Goal: Task Accomplishment & Management: Manage account settings

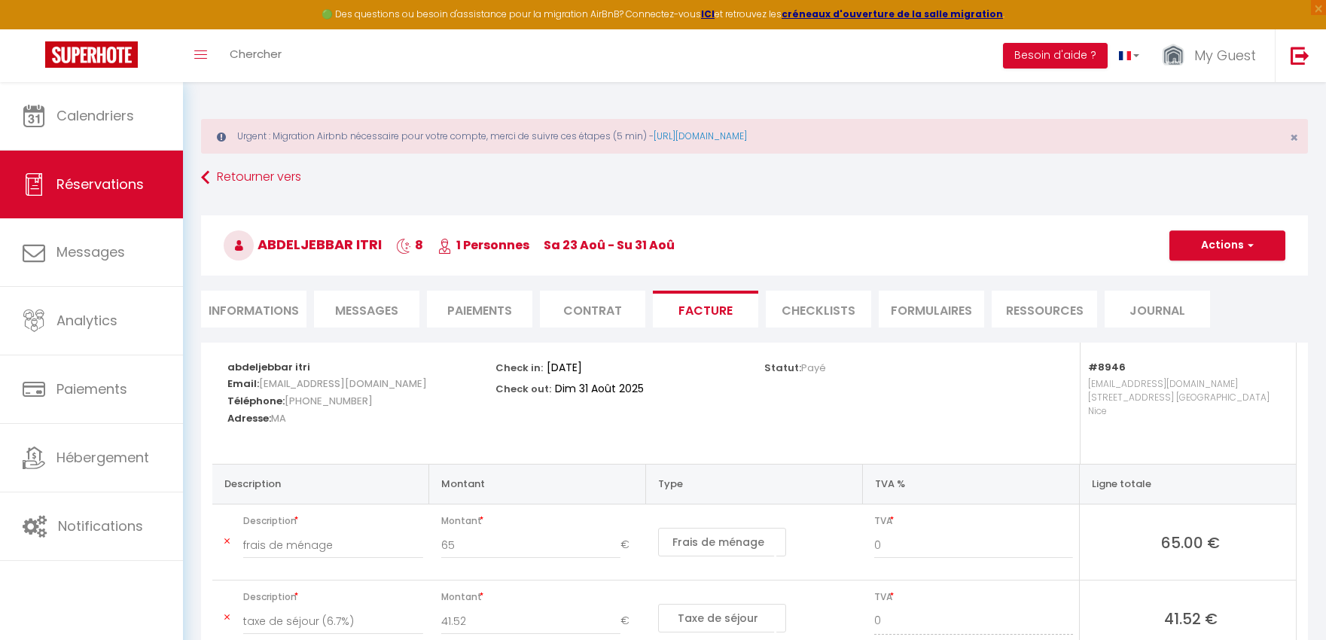
select select "cleaning"
select select "taxes"
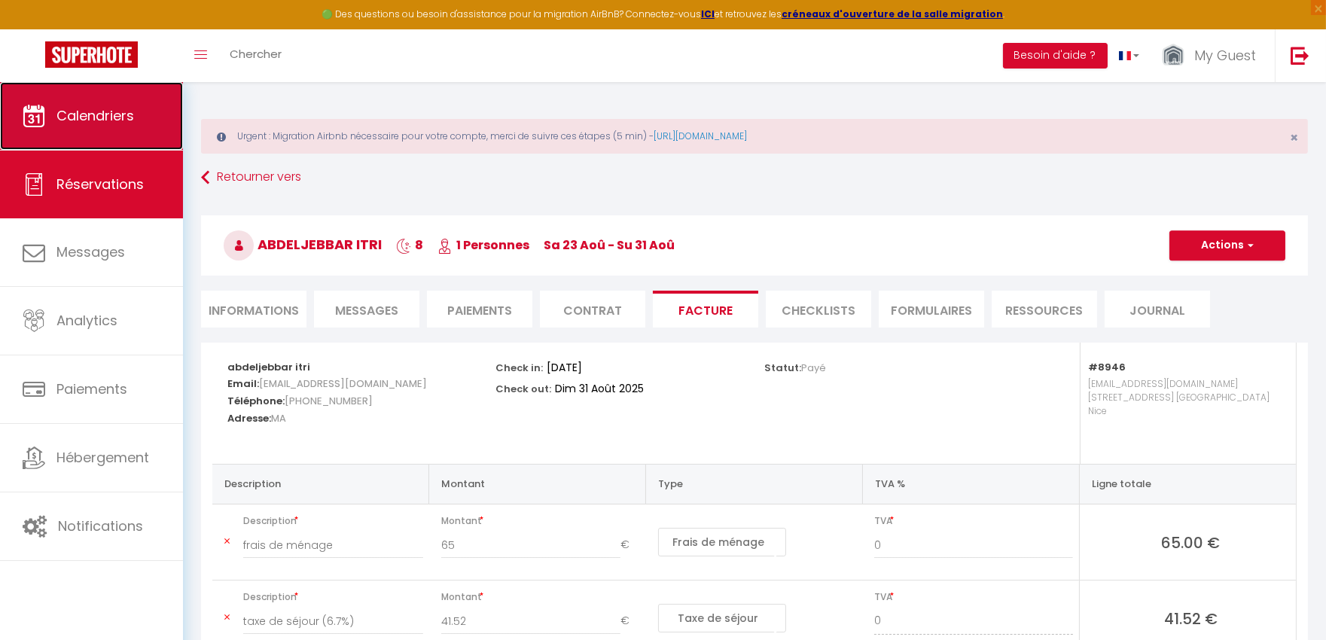
click at [114, 130] on link "Calendriers" at bounding box center [91, 116] width 183 height 68
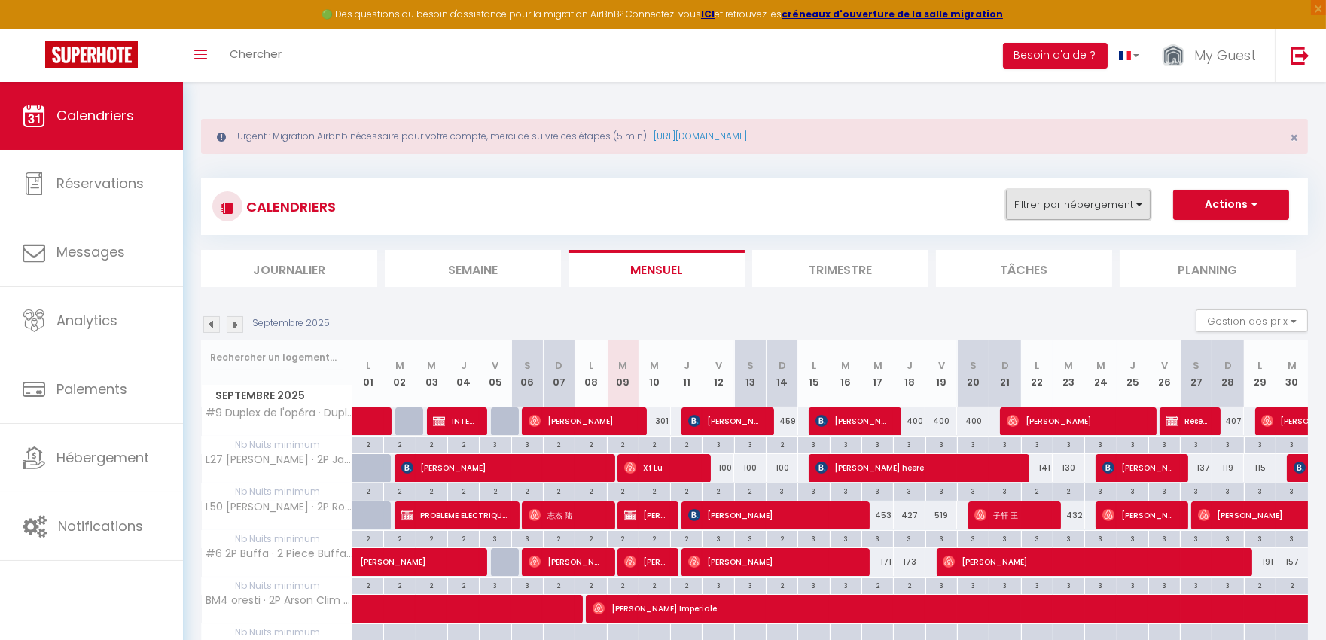
click at [1040, 198] on button "Filtrer par hébergement" at bounding box center [1078, 205] width 145 height 30
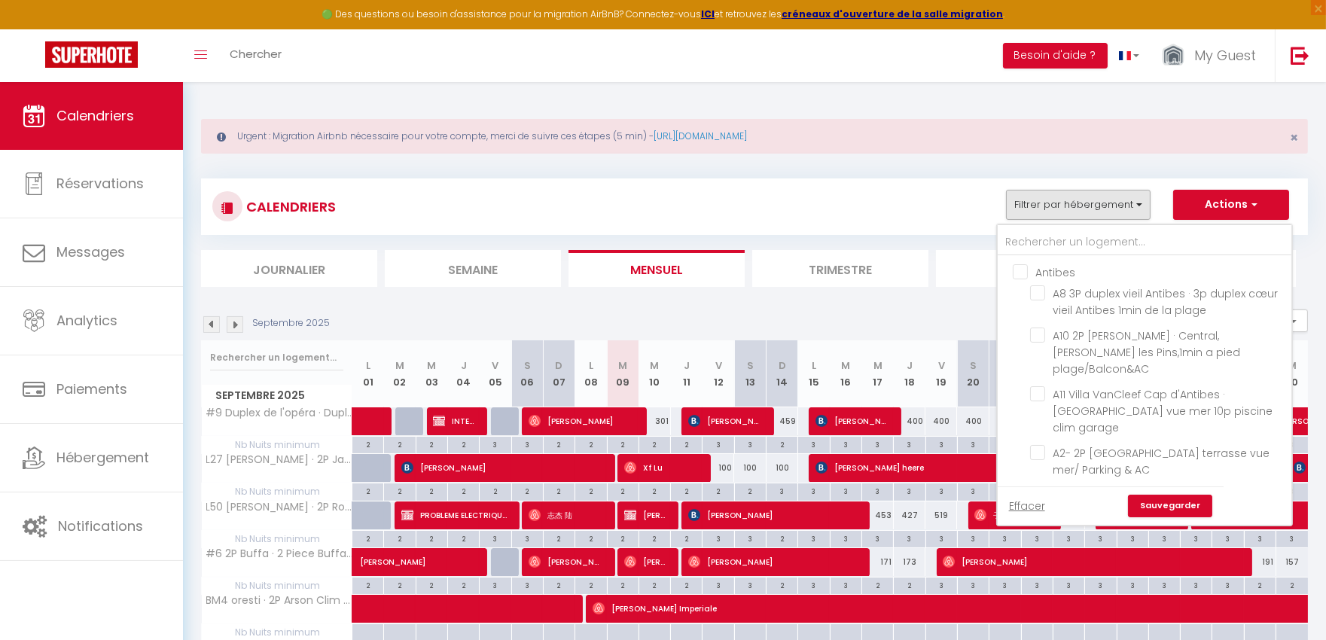
click at [1049, 226] on div at bounding box center [1145, 240] width 294 height 31
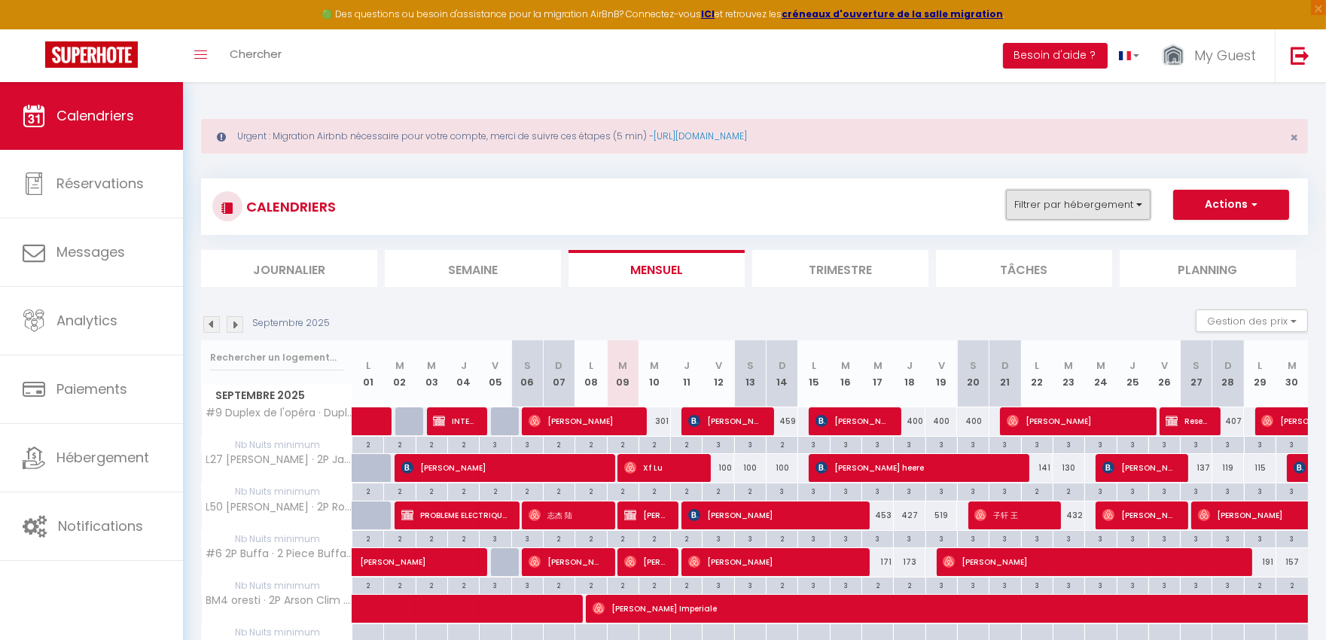
click at [1044, 206] on button "Filtrer par hébergement" at bounding box center [1078, 205] width 145 height 30
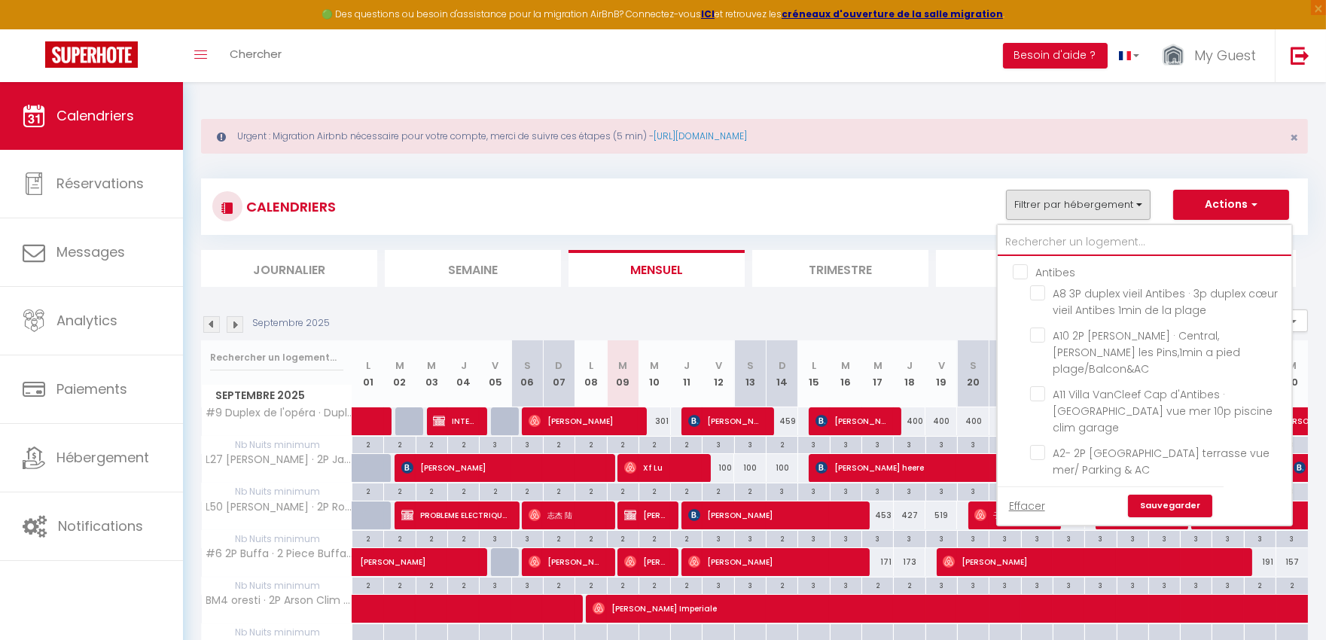
click at [1053, 242] on input "text" at bounding box center [1145, 242] width 294 height 27
type input "#"
checkbox input "false"
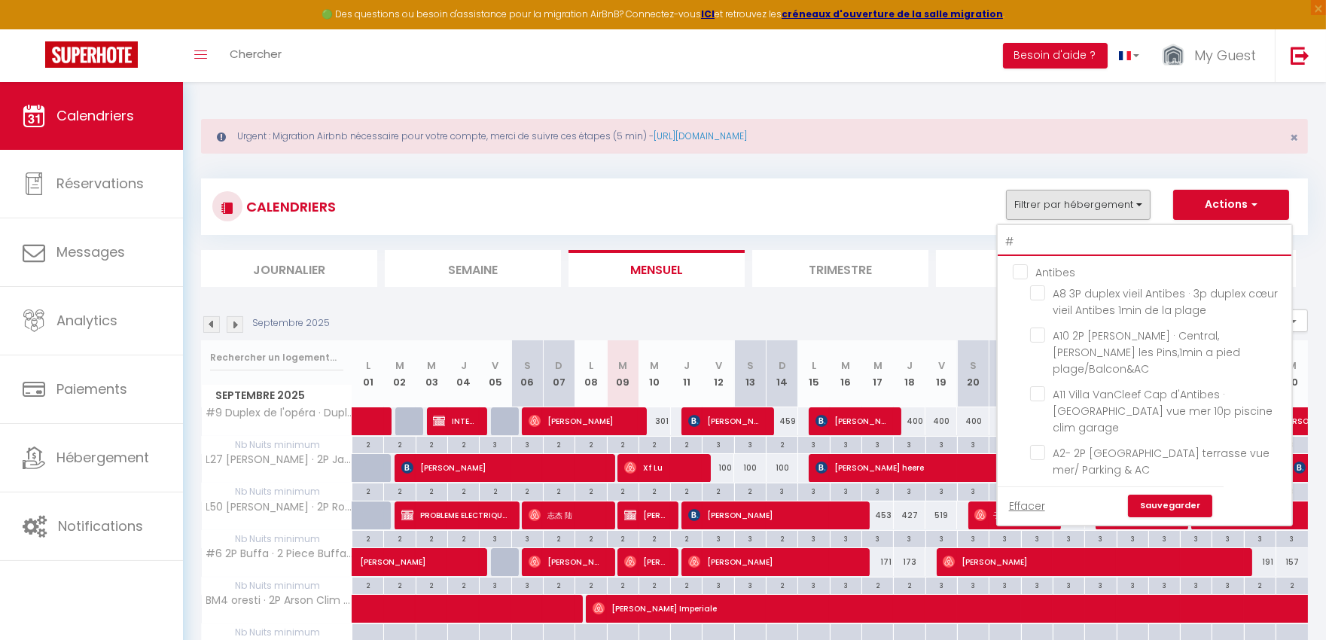
checkbox input "false"
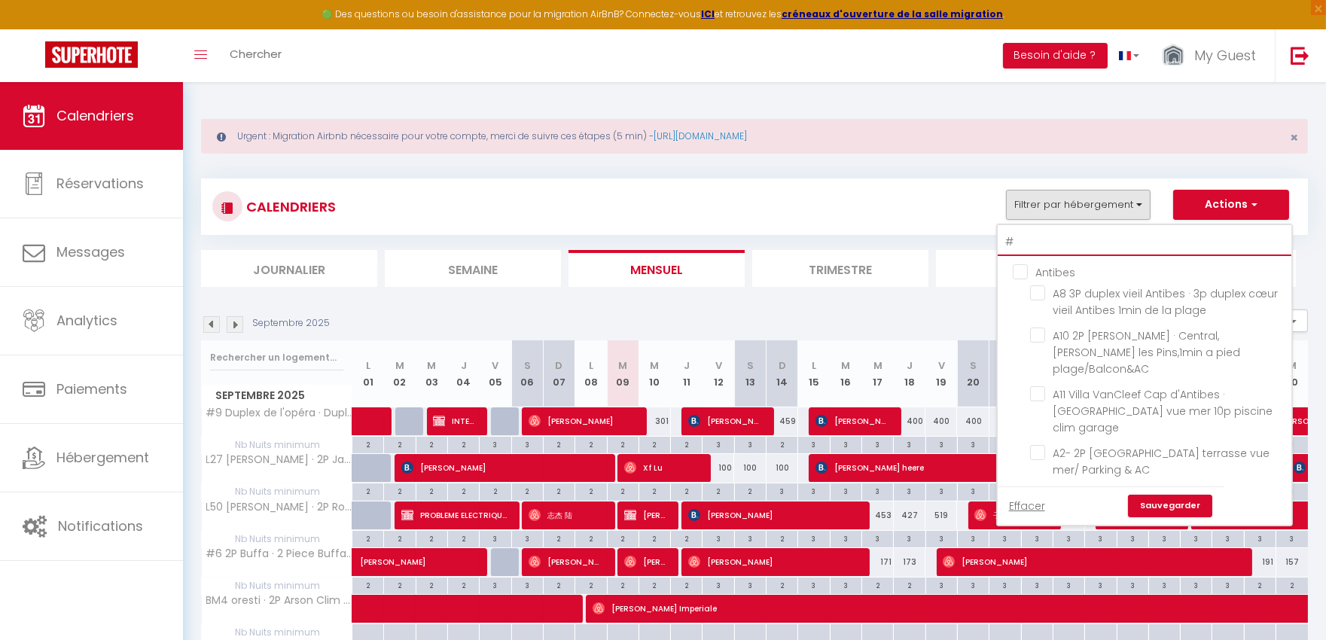
checkbox input "false"
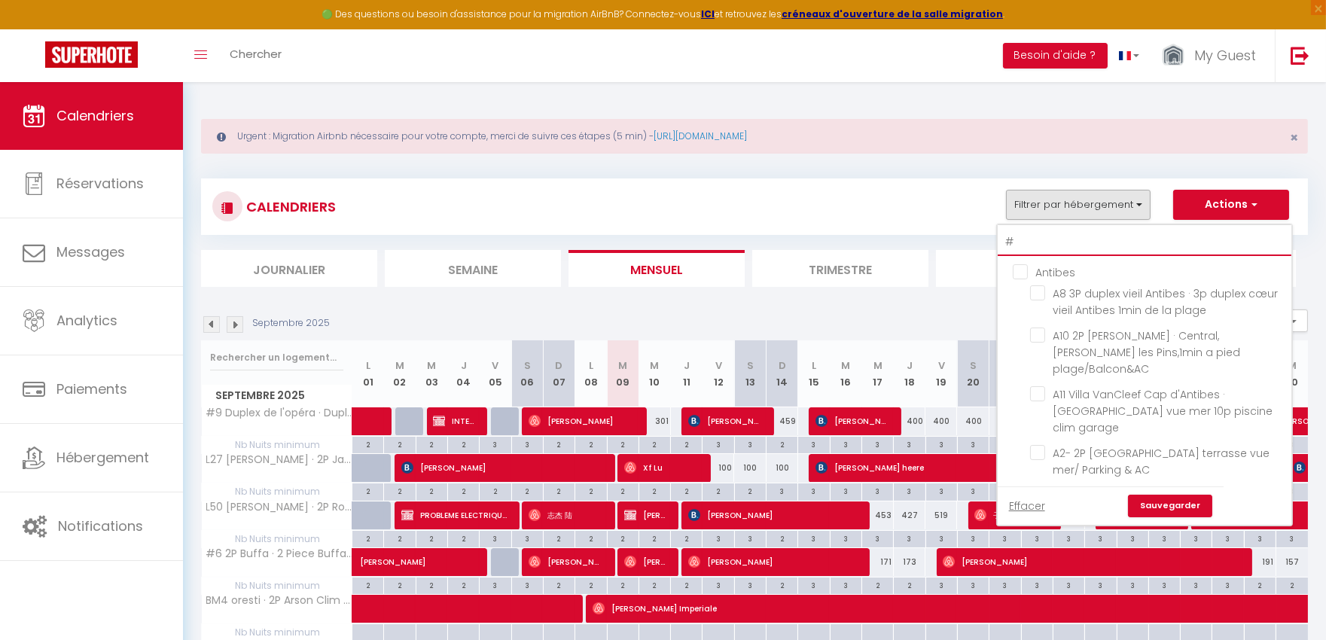
checkbox input "false"
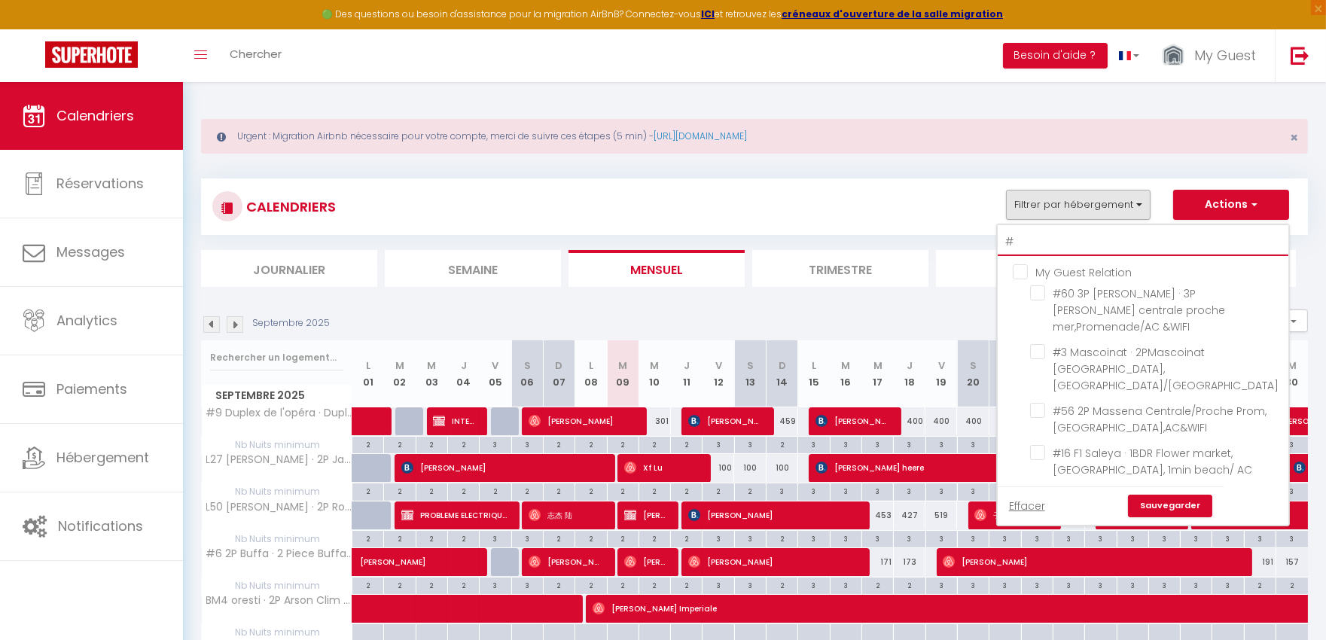
type input "#9"
checkbox input "true"
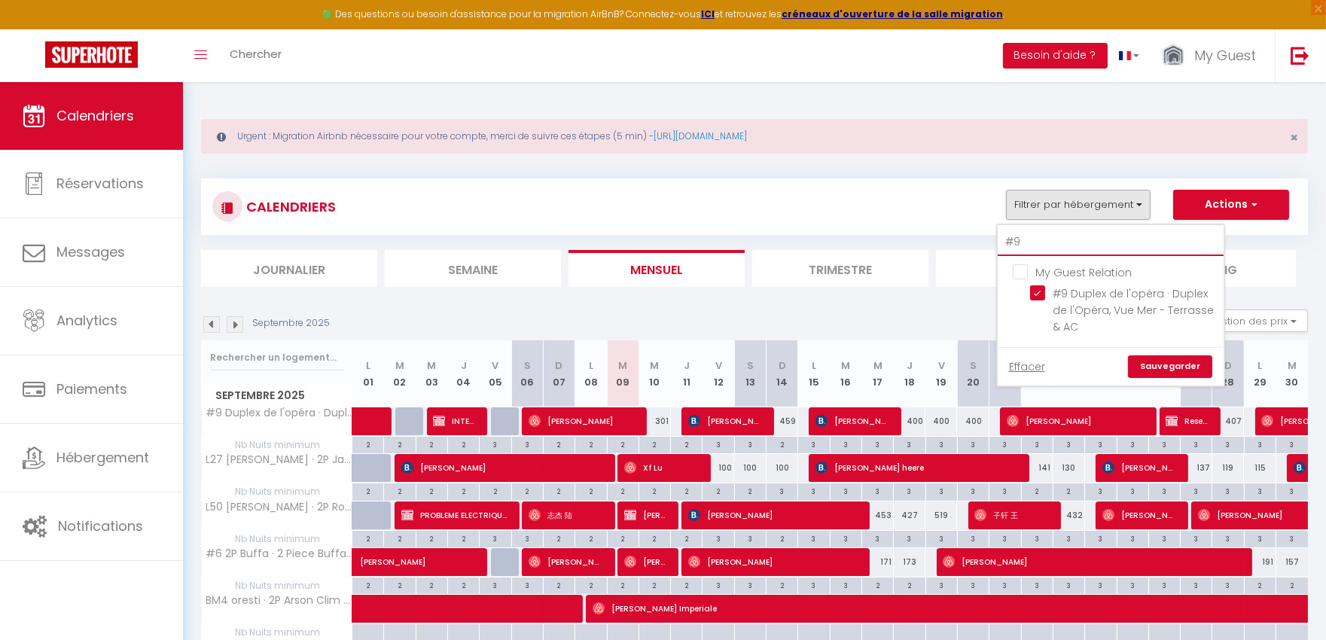
type input "#9"
click at [1164, 368] on link "Sauvegarder" at bounding box center [1170, 366] width 84 height 23
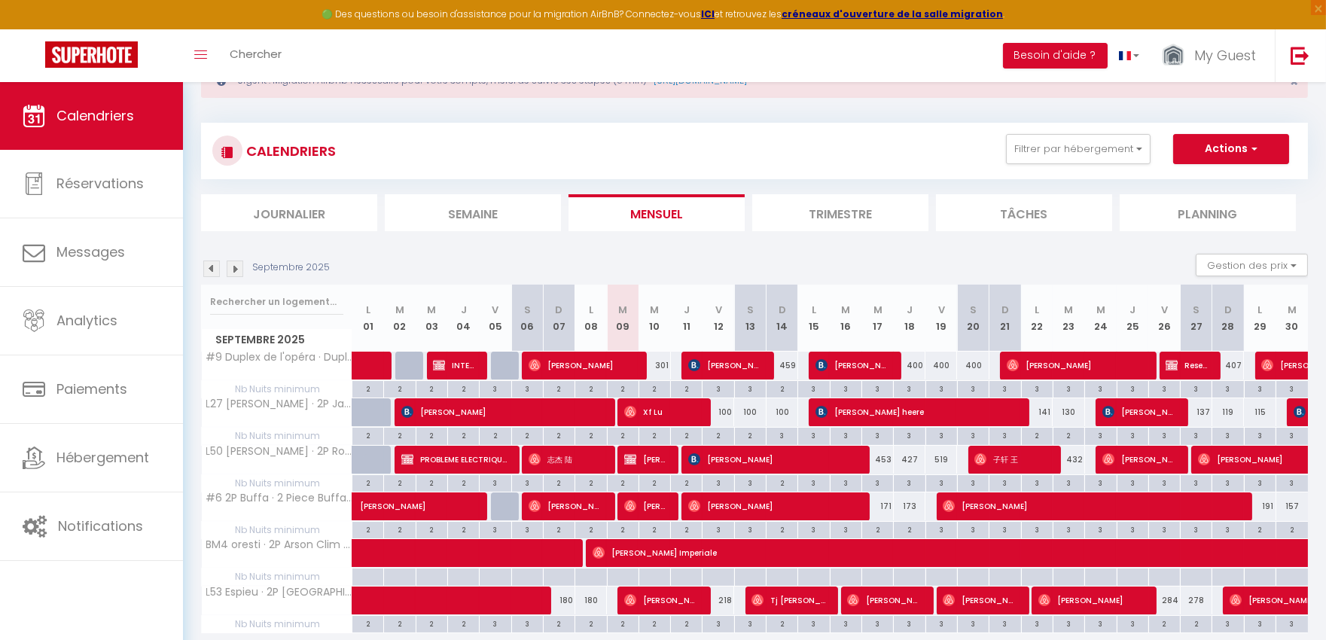
scroll to position [84, 0]
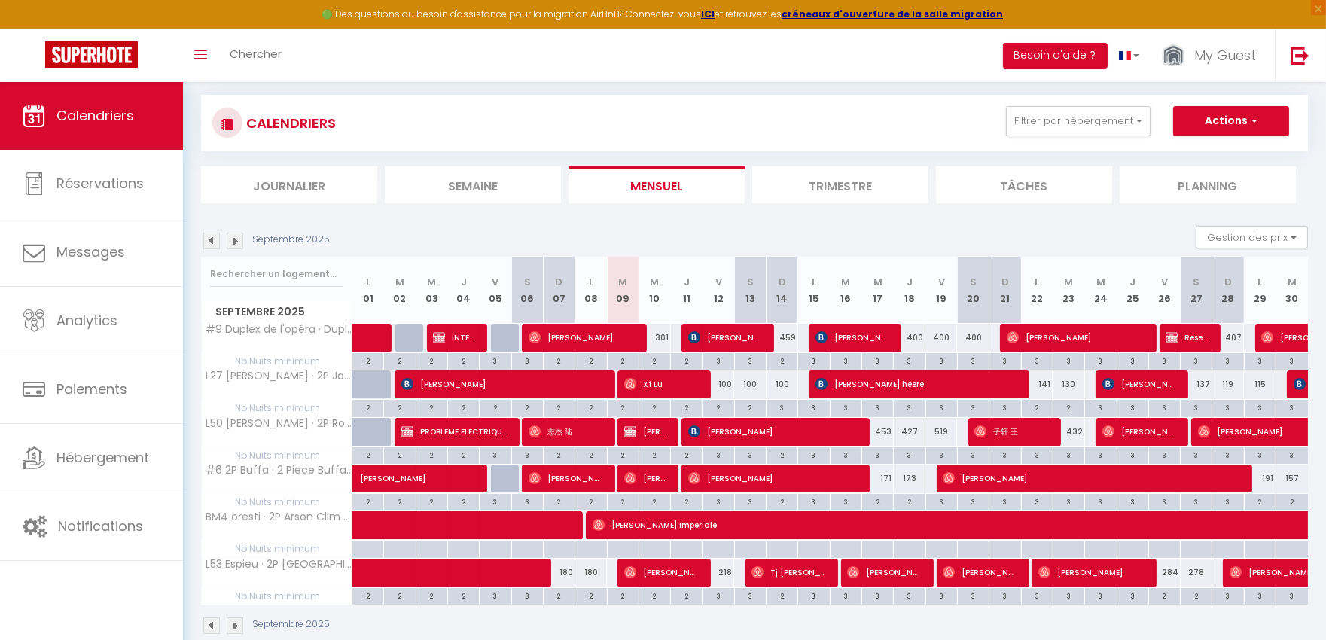
click at [661, 325] on div "301" at bounding box center [655, 338] width 32 height 28
type input "301"
type input "Mer 10 Septembre 2025"
type input "Jeu 11 Septembre 2025"
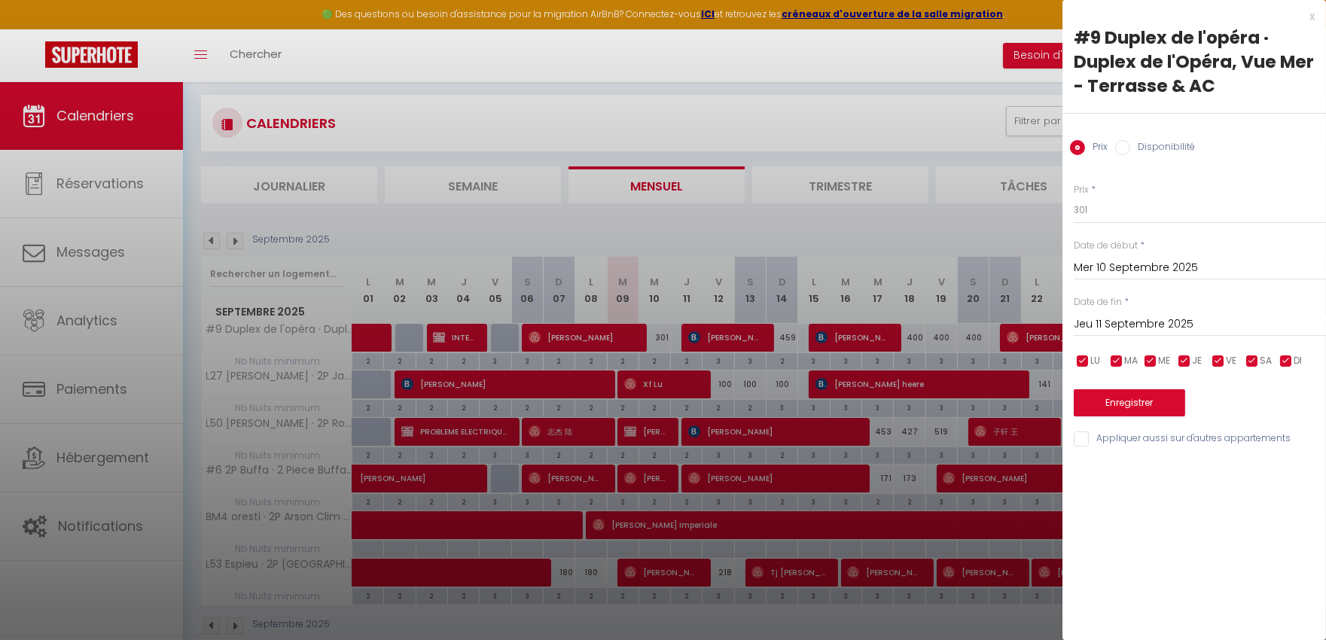
click at [1312, 10] on div "x" at bounding box center [1189, 17] width 252 height 18
